Goal: Task Accomplishment & Management: Use online tool/utility

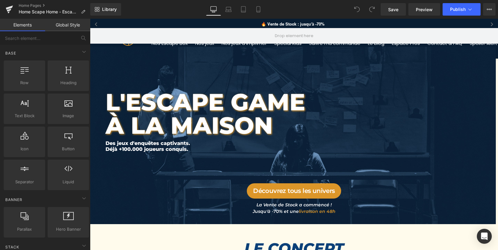
scroll to position [2365, 406]
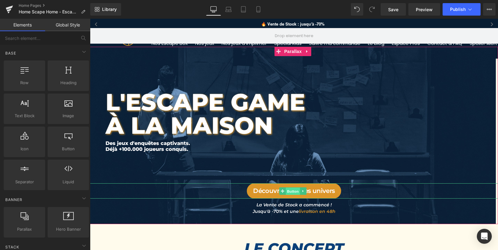
click at [291, 191] on span "Button" at bounding box center [293, 190] width 14 height 7
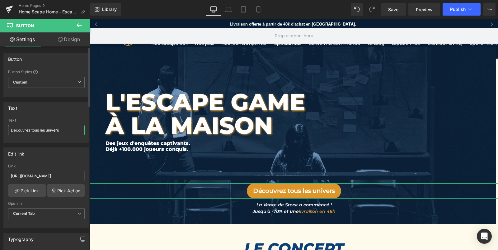
drag, startPoint x: 31, startPoint y: 130, endPoint x: 64, endPoint y: 129, distance: 33.9
click at [64, 129] on input "Découvrez tous les univers" at bounding box center [46, 130] width 77 height 10
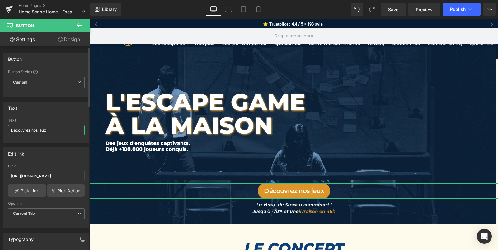
click at [33, 130] on input "Découvrez nos jeux" at bounding box center [46, 130] width 77 height 10
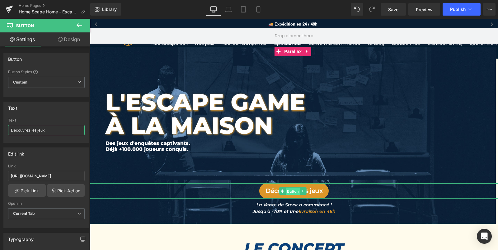
click at [294, 191] on span "Button" at bounding box center [293, 190] width 14 height 7
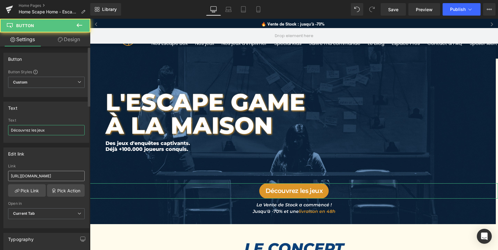
type input "Découvrez les jeux"
click at [40, 175] on input "[URL][DOMAIN_NAME]" at bounding box center [46, 176] width 77 height 10
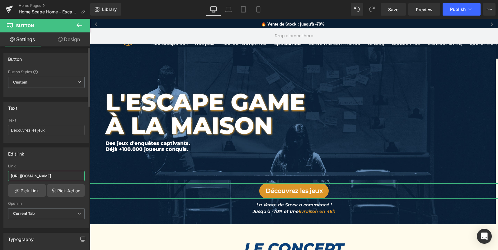
click at [40, 175] on input "[URL][DOMAIN_NAME]" at bounding box center [46, 176] width 77 height 10
paste input "[URL][DOMAIN_NAME]"
type input "[URL][DOMAIN_NAME]"
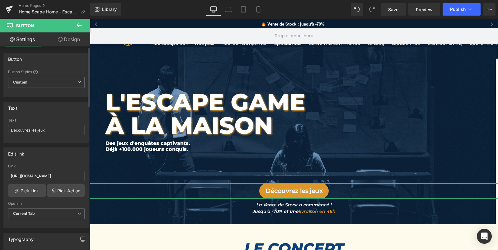
click at [61, 157] on div "Edit link" at bounding box center [46, 154] width 85 height 12
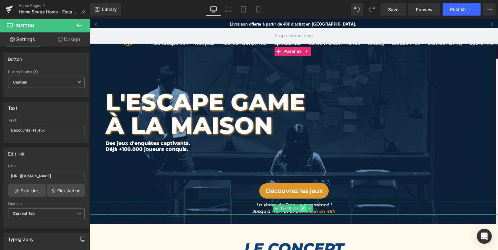
click at [301, 209] on link at bounding box center [303, 207] width 7 height 7
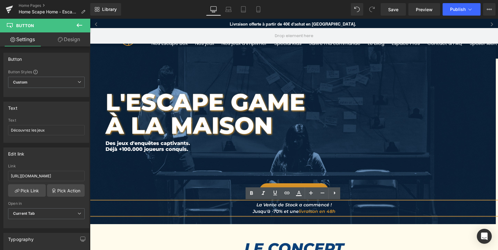
click at [258, 205] on icon "La Vente de Stock a commencé !" at bounding box center [294, 205] width 75 height 6
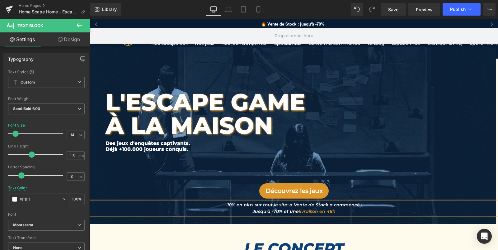
click at [301, 212] on span "livraison en 48h" at bounding box center [317, 211] width 37 height 6
click at [302, 212] on span "livraison en 48h" at bounding box center [317, 211] width 37 height 6
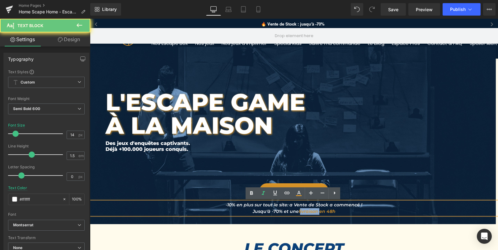
copy span "livraison"
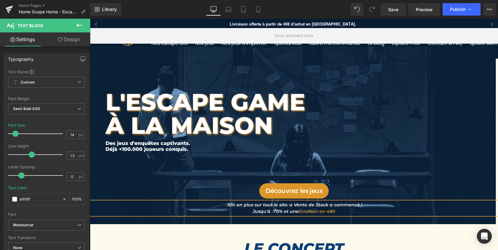
click at [289, 206] on icon "-10% en plus sur tout le site: a Vente de Stock a commencé !" at bounding box center [294, 205] width 137 height 6
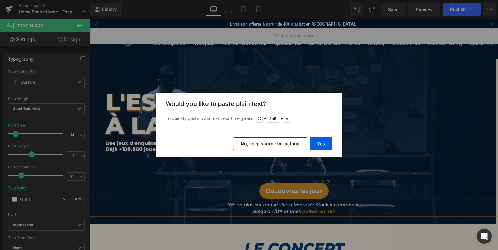
click at [281, 146] on button "No, keep source formatting" at bounding box center [270, 143] width 74 height 12
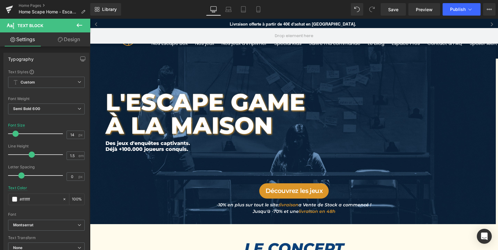
scroll to position [3, 3]
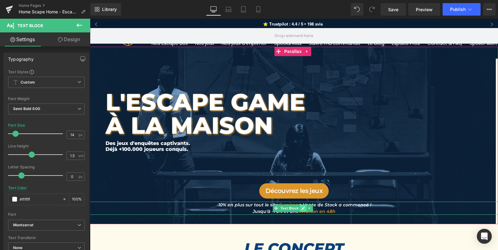
click at [303, 209] on icon at bounding box center [303, 208] width 3 height 3
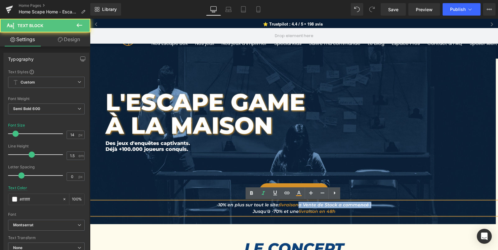
drag, startPoint x: 299, startPoint y: 205, endPoint x: 385, endPoint y: 204, distance: 86.3
click at [385, 204] on p "-10% en plus sur tout le site: livraison a Vente de Stock a commencé !" at bounding box center [294, 204] width 408 height 7
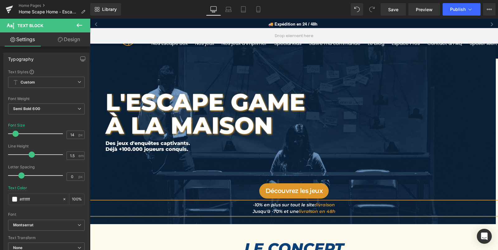
click at [317, 205] on span "livraison" at bounding box center [325, 205] width 19 height 6
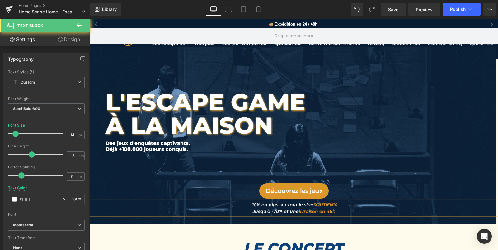
click at [289, 211] on icon "Jusqu'à -70% et une livraison en 48h" at bounding box center [294, 211] width 83 height 6
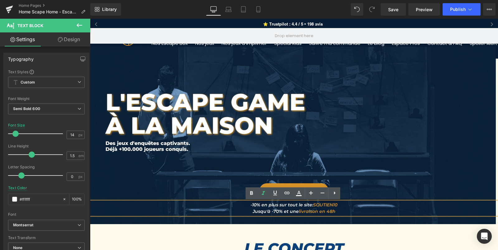
click at [409, 170] on span "L'ESCAPE GAME À LA MAISON Heading Des jeux d'enquêtes captivants. Déjà +100.000…" at bounding box center [294, 131] width 408 height 168
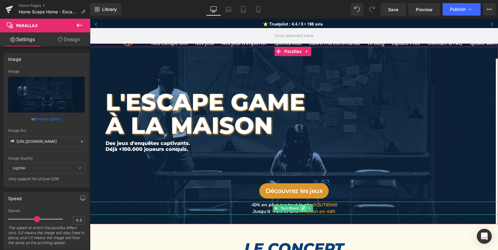
click at [303, 208] on icon at bounding box center [303, 208] width 3 height 3
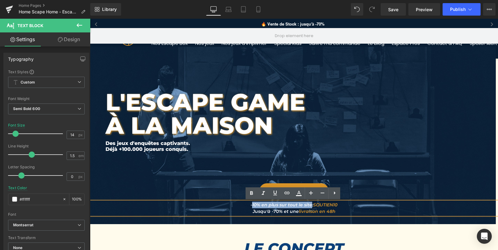
drag, startPoint x: 250, startPoint y: 206, endPoint x: 309, endPoint y: 206, distance: 58.9
click at [309, 206] on icon "-10% en plus sur tout le site:" at bounding box center [282, 205] width 63 height 6
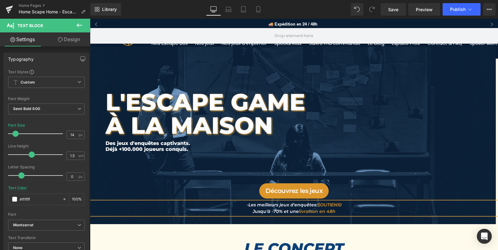
click at [247, 206] on icon "-Les meilleurs jeux d'enquêtes:" at bounding box center [282, 205] width 70 height 6
click at [275, 210] on icon "Jusqu'à -70% et une livraison en 48h" at bounding box center [294, 211] width 83 height 6
click at [284, 212] on icon "Jusqu'à -30% et une livraison en 48h" at bounding box center [294, 211] width 83 height 6
click at [272, 212] on icon "Jusqu'à -30% sur vos Escape Boxet une livraison en 48h" at bounding box center [294, 211] width 126 height 6
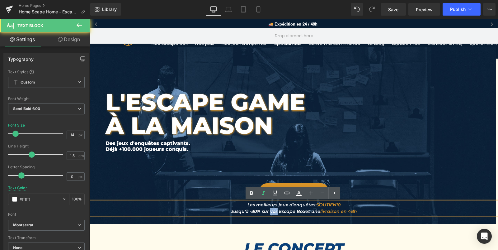
click at [272, 212] on icon "Jusqu'à -30% sur vos Escape Boxet une livraison en 48h" at bounding box center [294, 211] width 126 height 6
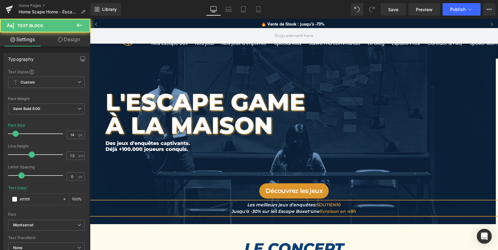
drag, startPoint x: 304, startPoint y: 212, endPoint x: 362, endPoint y: 212, distance: 57.6
click at [361, 212] on p "Jusqu'à -30% sur les Escape Boxet une livraison en 48h" at bounding box center [294, 211] width 408 height 7
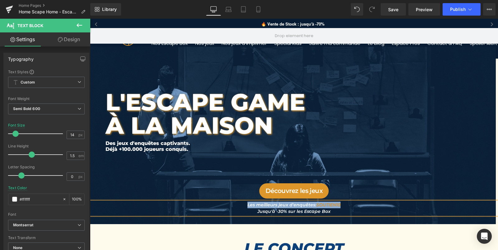
drag, startPoint x: 247, startPoint y: 205, endPoint x: 343, endPoint y: 203, distance: 96.2
click at [343, 203] on p "Les meilleurs jeux d'enquêtes: SOUTIEN10" at bounding box center [294, 204] width 408 height 7
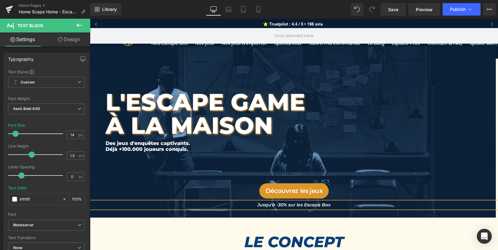
scroll to position [2358, 406]
click at [259, 8] on icon at bounding box center [258, 9] width 6 height 6
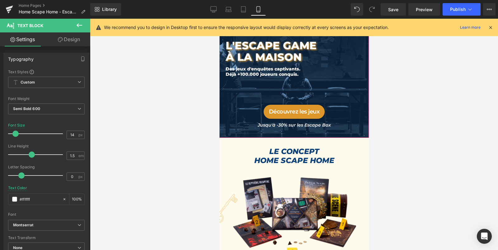
scroll to position [0, 0]
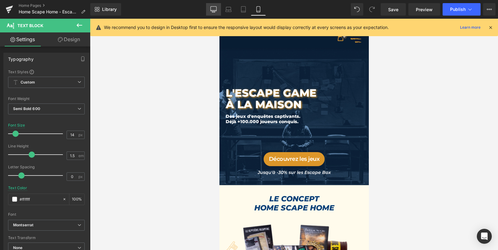
click at [214, 8] on icon at bounding box center [214, 9] width 6 height 6
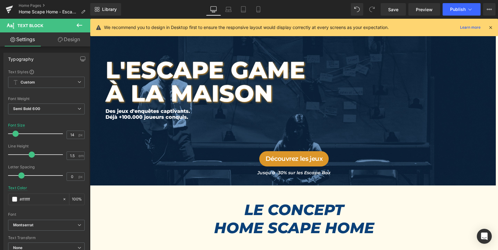
scroll to position [2200, 406]
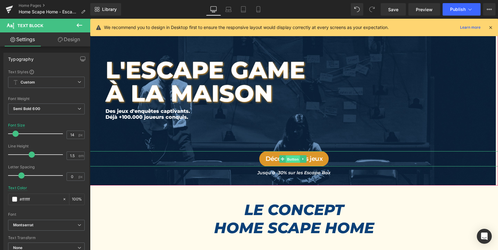
click at [292, 159] on span "Button" at bounding box center [293, 158] width 14 height 7
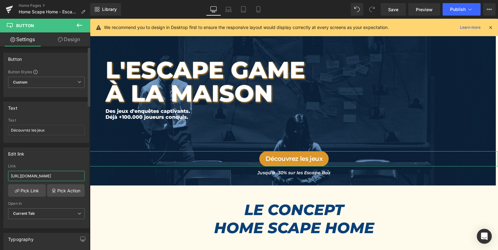
click at [59, 174] on input "[URL][DOMAIN_NAME]" at bounding box center [46, 176] width 77 height 10
click at [258, 8] on icon at bounding box center [258, 9] width 6 height 6
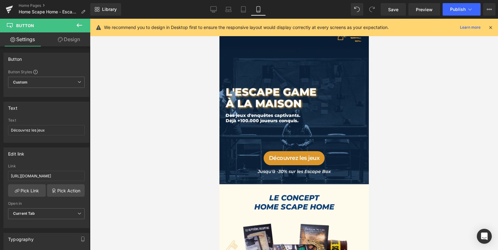
scroll to position [2624, 147]
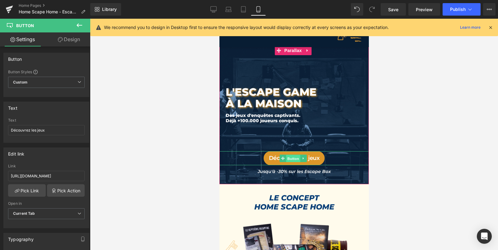
click at [293, 157] on span "Button" at bounding box center [293, 158] width 14 height 7
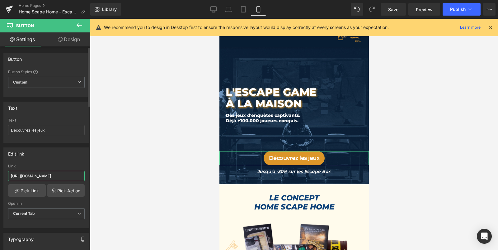
click at [62, 177] on input "[URL][DOMAIN_NAME]" at bounding box center [46, 176] width 77 height 10
click at [69, 173] on input "[URL][DOMAIN_NAME]" at bounding box center [46, 176] width 77 height 10
click at [75, 156] on div "Edit link" at bounding box center [46, 154] width 85 height 12
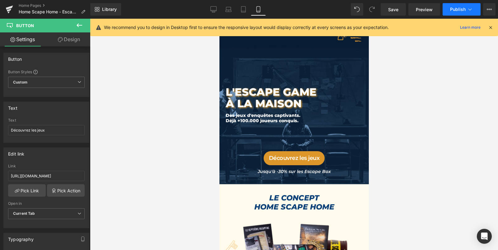
click at [458, 11] on span "Publish" at bounding box center [458, 9] width 16 height 5
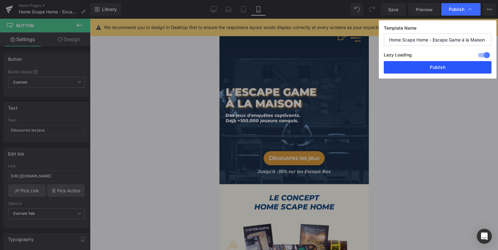
click at [438, 67] on button "Publish" at bounding box center [438, 67] width 108 height 12
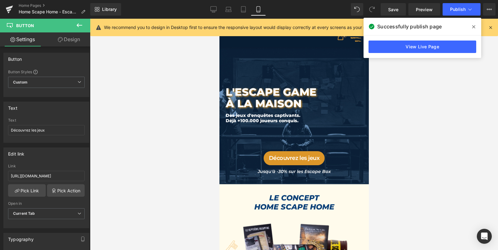
click at [473, 26] on icon at bounding box center [473, 26] width 3 height 5
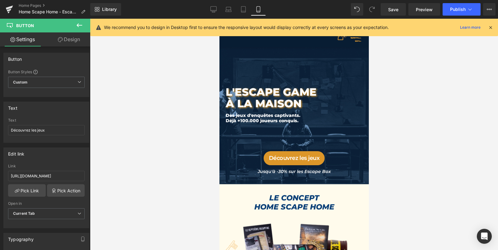
click at [491, 26] on icon at bounding box center [491, 28] width 6 height 6
